Goal: Task Accomplishment & Management: Use online tool/utility

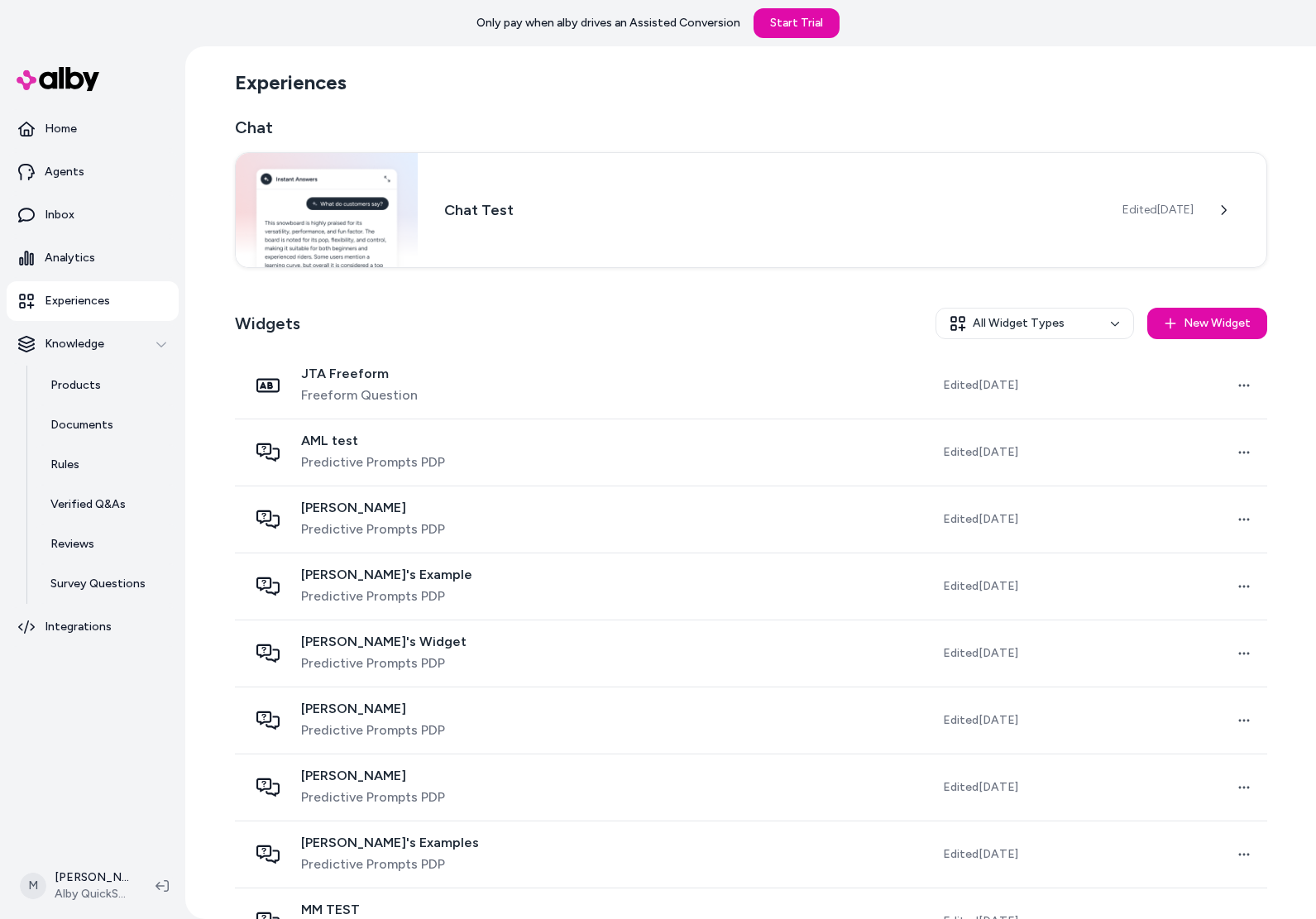
click at [697, 272] on div "Chat Chat Test Edited [DATE] Widgets All Widget Types New Widget JTA Freeform F…" at bounding box center [751, 535] width 1033 height 839
click at [607, 324] on div "Widgets All Widget Types New Widget" at bounding box center [751, 323] width 1033 height 58
